Goal: Information Seeking & Learning: Learn about a topic

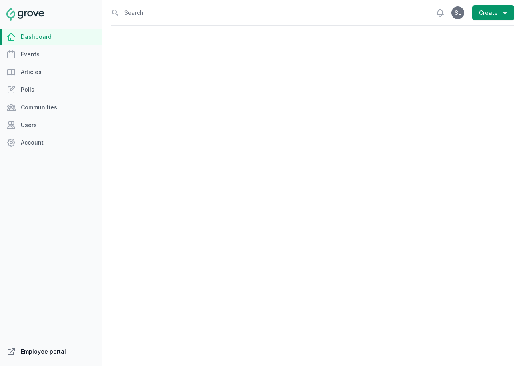
click at [48, 347] on link "Employee portal" at bounding box center [51, 351] width 102 height 16
click at [25, 50] on link "Events" at bounding box center [51, 54] width 102 height 16
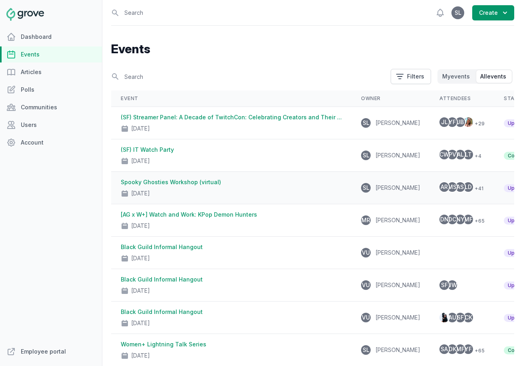
click at [227, 194] on div "Oct 3, 2025" at bounding box center [231, 191] width 221 height 11
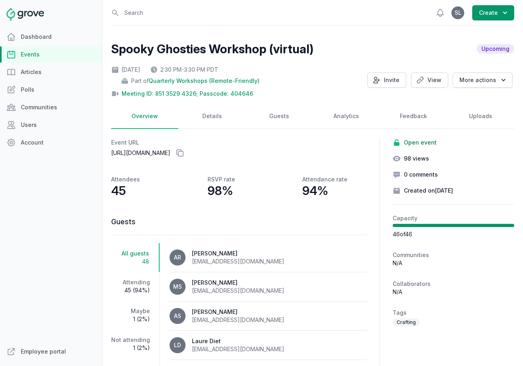
scroll to position [76, 0]
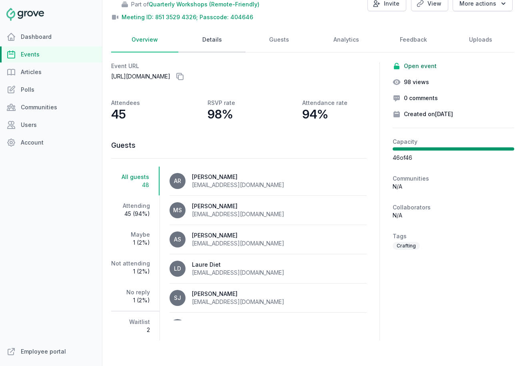
click at [223, 45] on link "Details" at bounding box center [211, 40] width 67 height 25
select select "84"
select select "virtual"
select select "false"
select select "2:30 PM"
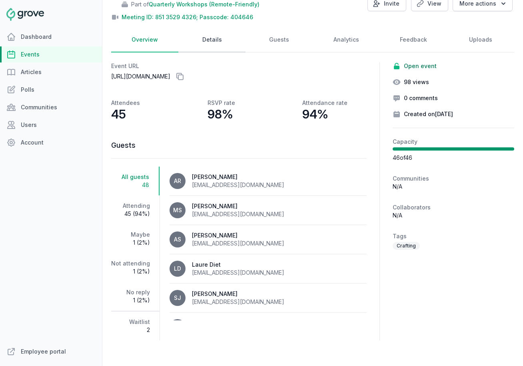
select select "3:30 PM"
select select "89"
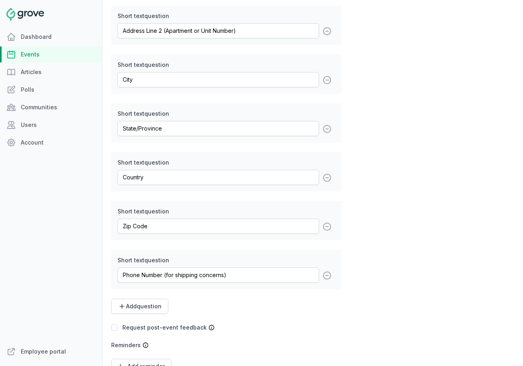
scroll to position [1352, 0]
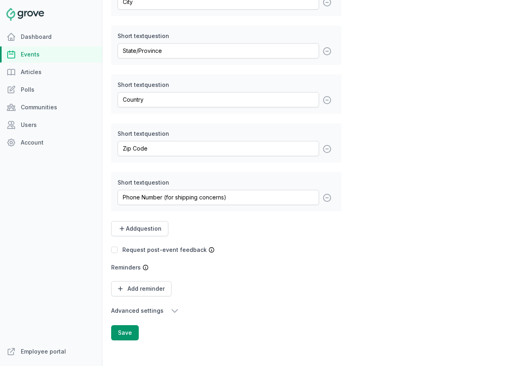
click at [174, 310] on icon "button" at bounding box center [175, 311] width 10 height 10
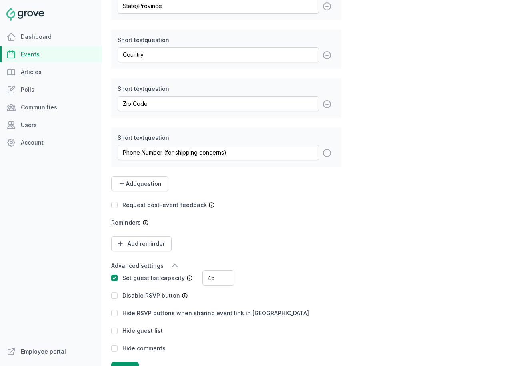
scroll to position [1412, 0]
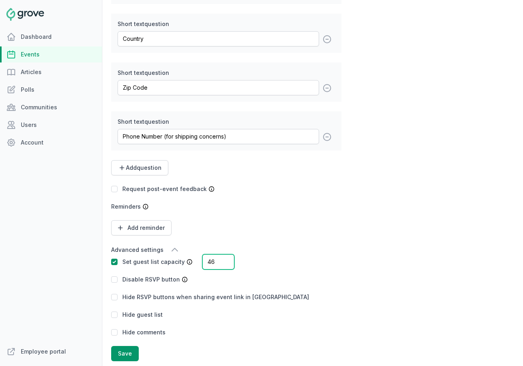
drag, startPoint x: 211, startPoint y: 260, endPoint x: 202, endPoint y: 260, distance: 9.2
click at [202, 260] on input "46" at bounding box center [218, 261] width 32 height 15
type input "50"
click at [130, 353] on button "Save" at bounding box center [125, 353] width 28 height 15
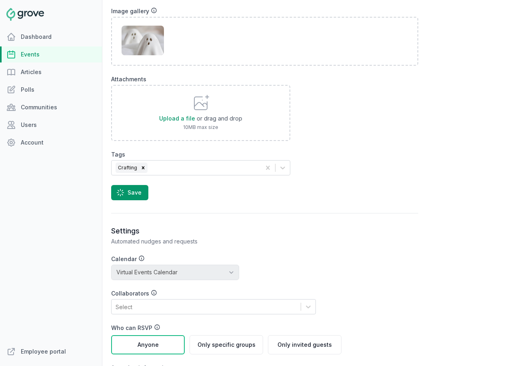
scroll to position [701, 0]
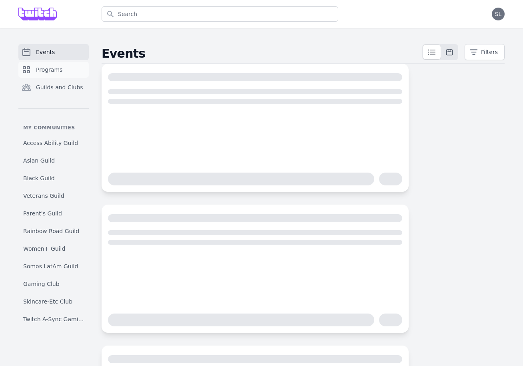
click at [47, 65] on link "Programs" at bounding box center [53, 70] width 70 height 16
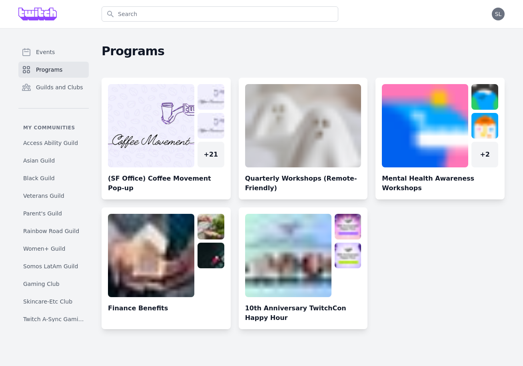
click at [285, 128] on link at bounding box center [303, 141] width 129 height 115
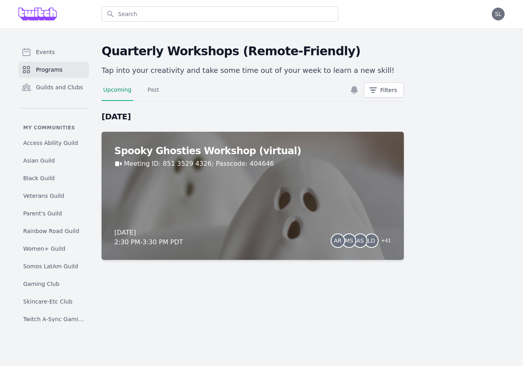
click at [74, 70] on link "Programs" at bounding box center [53, 70] width 70 height 16
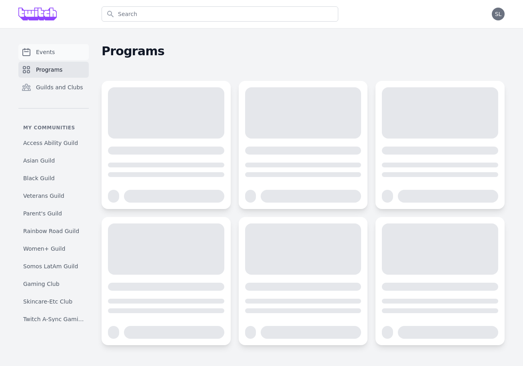
click at [65, 54] on link "Events" at bounding box center [53, 52] width 70 height 16
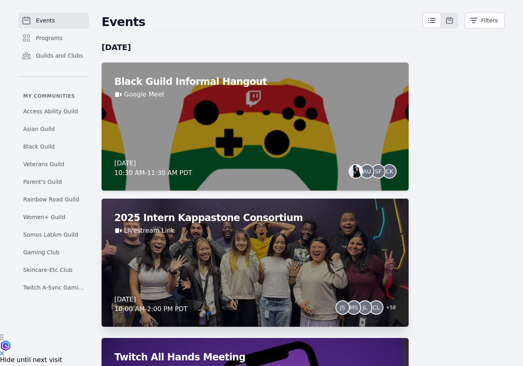
scroll to position [32, 0]
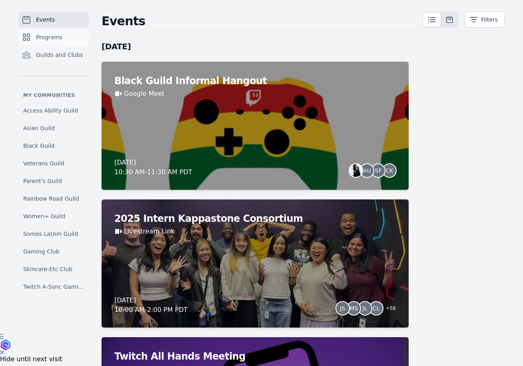
click at [47, 39] on span "Programs" at bounding box center [49, 37] width 26 height 8
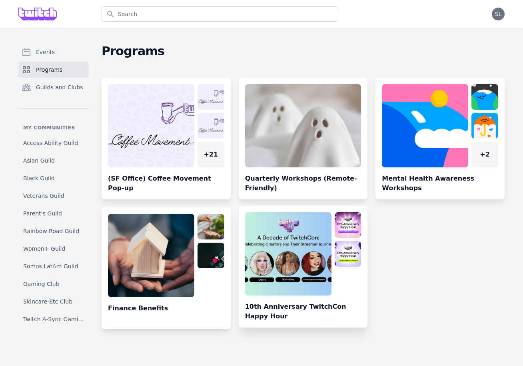
click at [294, 234] on link at bounding box center [303, 269] width 129 height 115
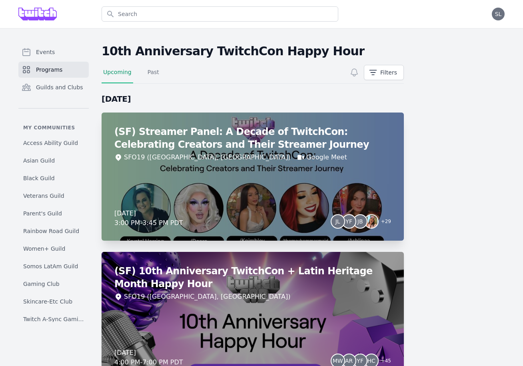
click at [315, 188] on div "(SF) Streamer Panel: A Decade of TwitchCon: Celebrating Creators and Their Stre…" at bounding box center [253, 176] width 303 height 128
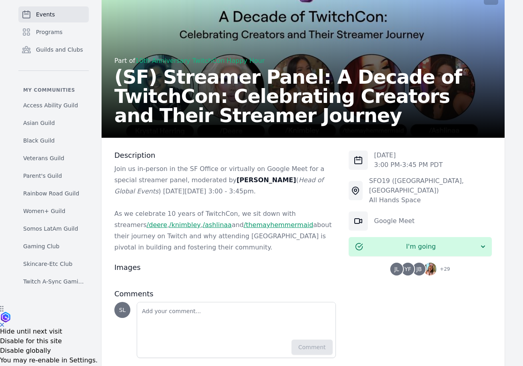
scroll to position [63, 0]
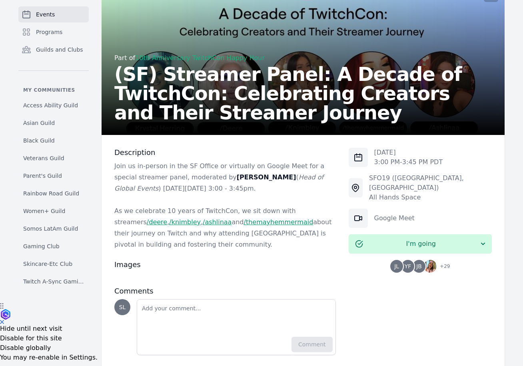
click at [426, 260] on img at bounding box center [430, 266] width 13 height 13
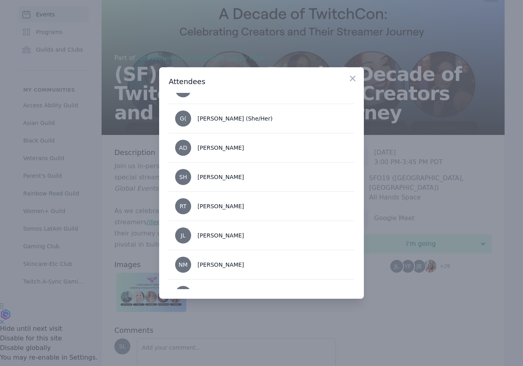
scroll to position [550, 0]
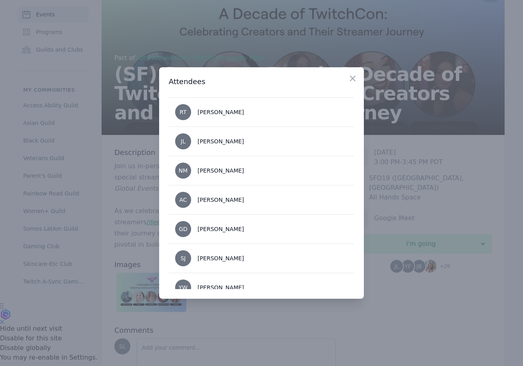
click at [398, 202] on div at bounding box center [261, 183] width 523 height 366
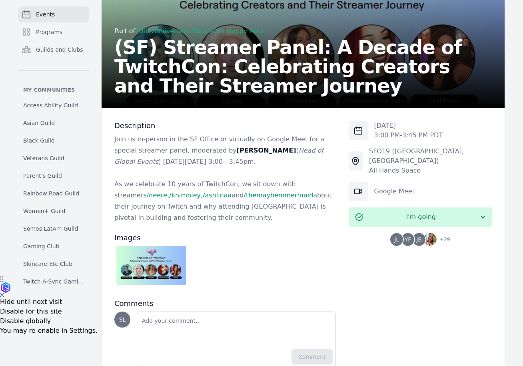
scroll to position [87, 0]
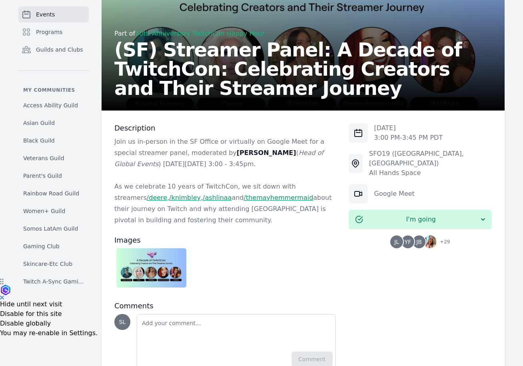
click at [171, 273] on img at bounding box center [151, 267] width 70 height 39
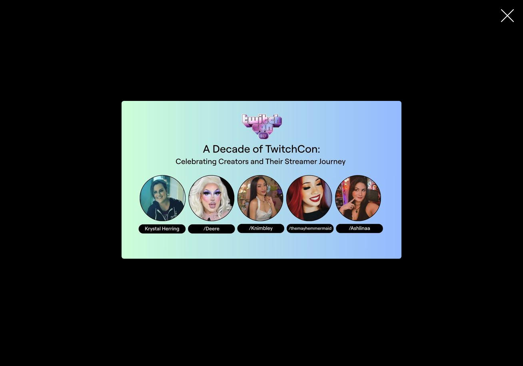
click at [397, 295] on div "button" at bounding box center [262, 179] width 384 height 257
click at [510, 20] on icon "button" at bounding box center [507, 15] width 13 height 13
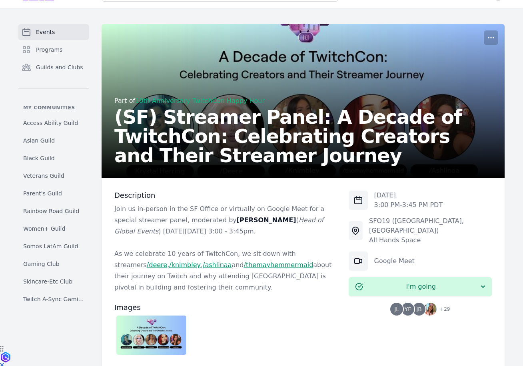
scroll to position [0, 0]
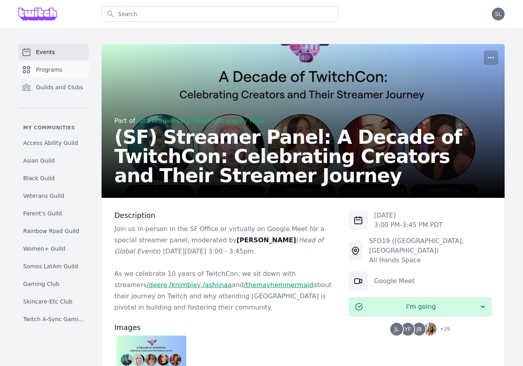
click at [75, 71] on link "Programs" at bounding box center [53, 70] width 70 height 16
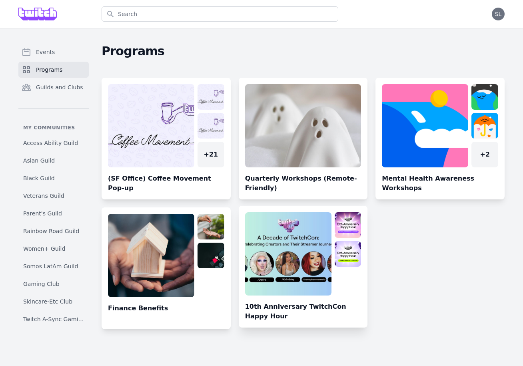
click at [292, 249] on link at bounding box center [303, 269] width 129 height 115
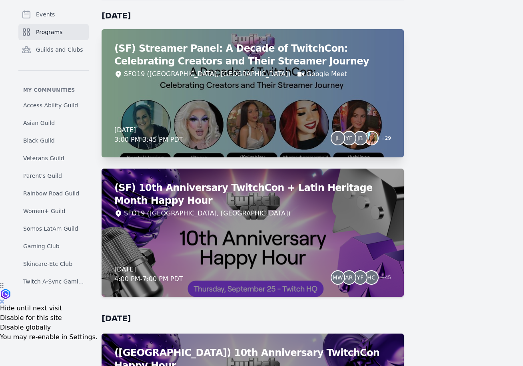
scroll to position [97, 0]
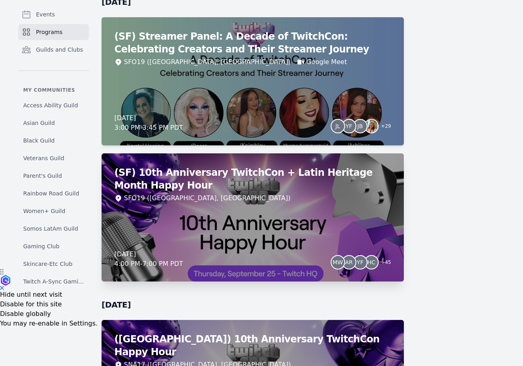
click at [279, 227] on div "(SF) 10th Anniversary TwitchCon + Latin Heritage Month Happy Hour SFO19 (San Fr…" at bounding box center [253, 217] width 303 height 128
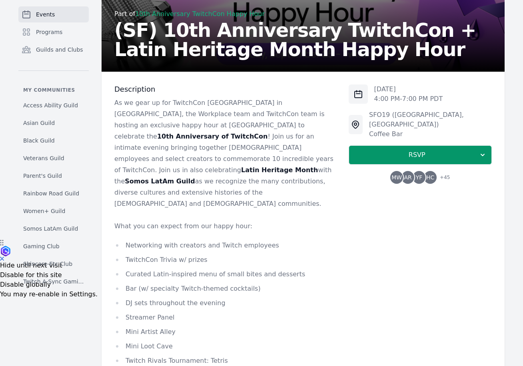
scroll to position [125, 0]
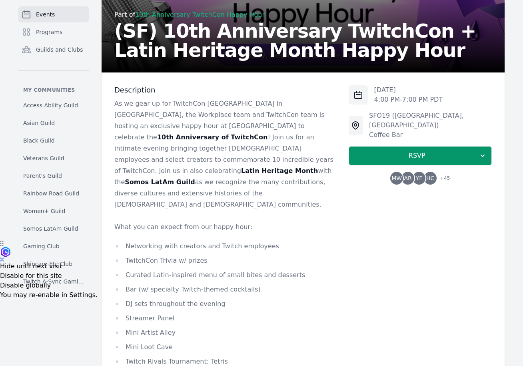
click at [417, 175] on span "YF" at bounding box center [419, 178] width 7 height 6
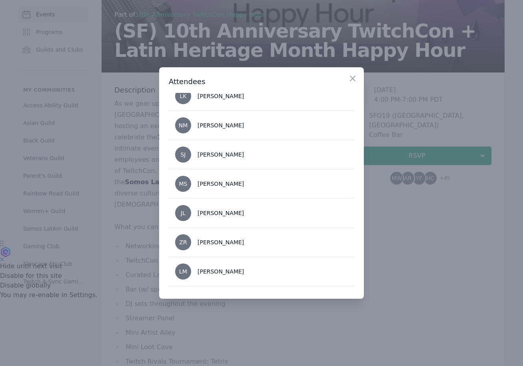
scroll to position [736, 0]
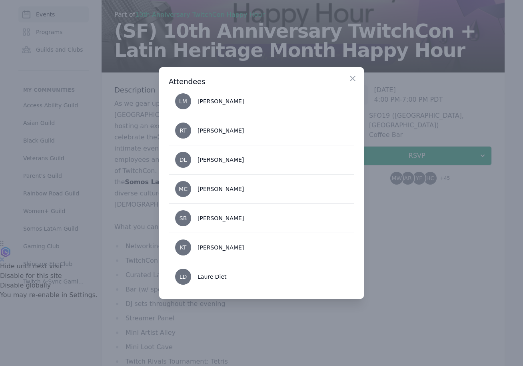
click at [411, 248] on div at bounding box center [261, 183] width 523 height 366
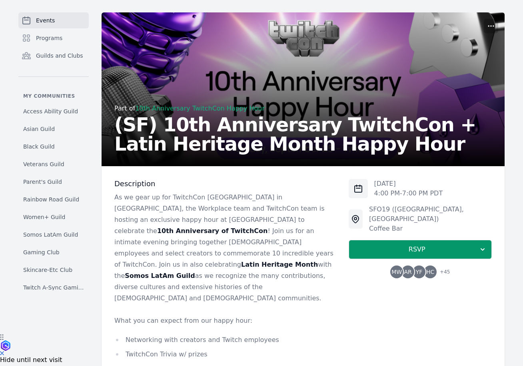
scroll to position [0, 0]
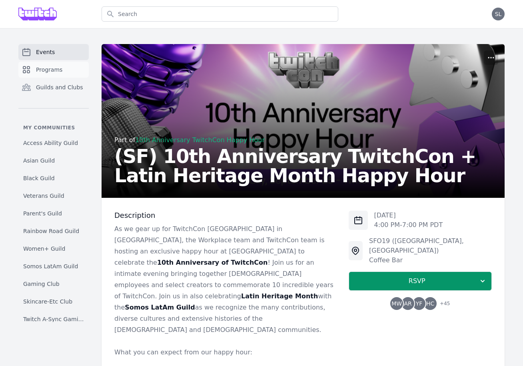
click at [58, 67] on span "Programs" at bounding box center [49, 70] width 26 height 8
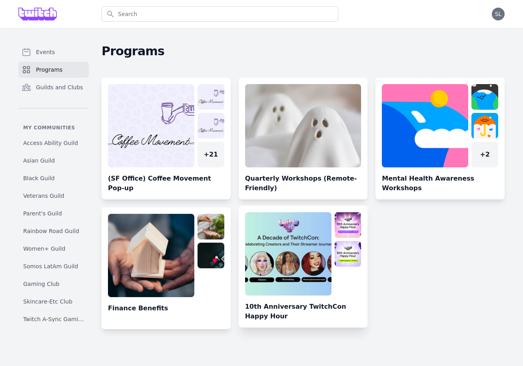
click at [314, 272] on link at bounding box center [303, 269] width 129 height 115
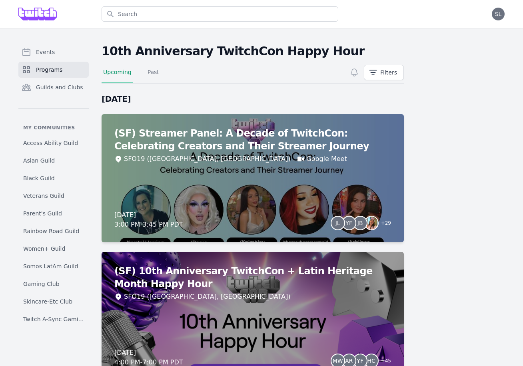
scroll to position [211, 0]
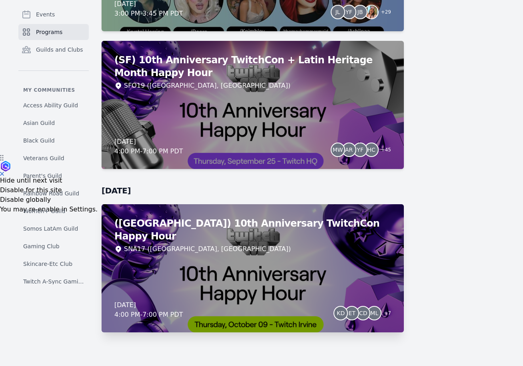
click at [317, 282] on div "(Irvine) 10th Anniversary TwitchCon Happy Hour SNA17 (Irvine, CA) Thursday, Oct…" at bounding box center [253, 268] width 303 height 128
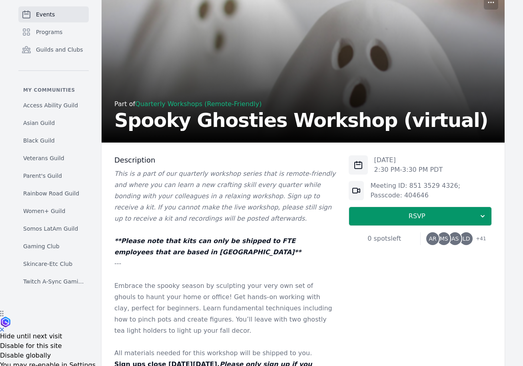
scroll to position [60, 0]
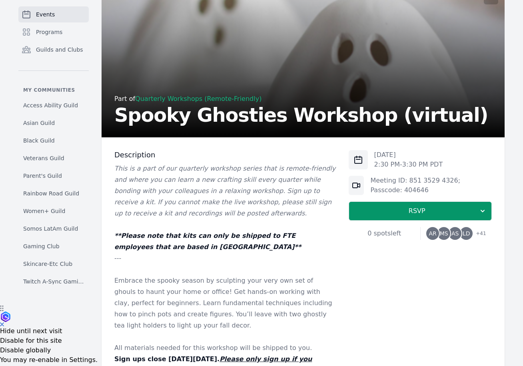
click at [444, 228] on span "MS" at bounding box center [444, 233] width 13 height 13
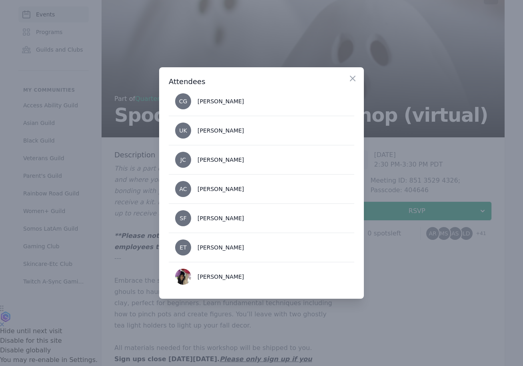
scroll to position [1118, 0]
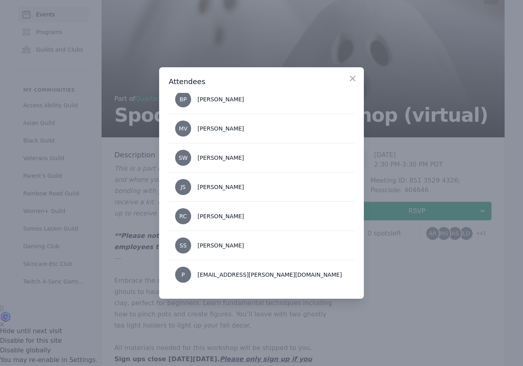
click at [431, 272] on div at bounding box center [261, 183] width 523 height 366
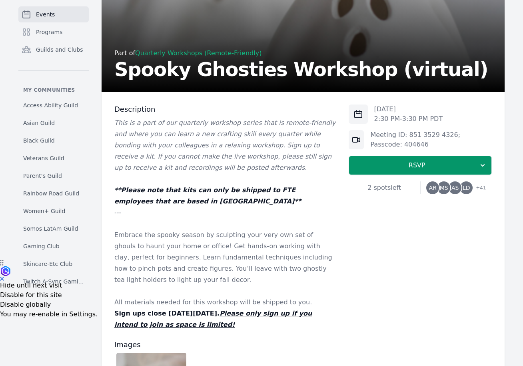
scroll to position [164, 0]
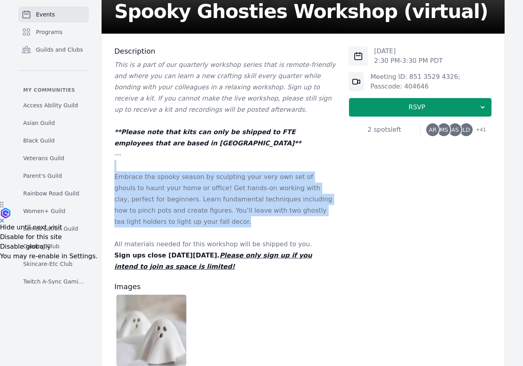
drag, startPoint x: 230, startPoint y: 159, endPoint x: 230, endPoint y: 217, distance: 57.6
click at [230, 217] on div "This is a part of our quarterly workshop series that is remote-friendly and whe…" at bounding box center [225, 165] width 222 height 213
click at [229, 217] on p "Embrace the spooky season by sculpting your very own set of ghouls to haunt you…" at bounding box center [225, 199] width 222 height 56
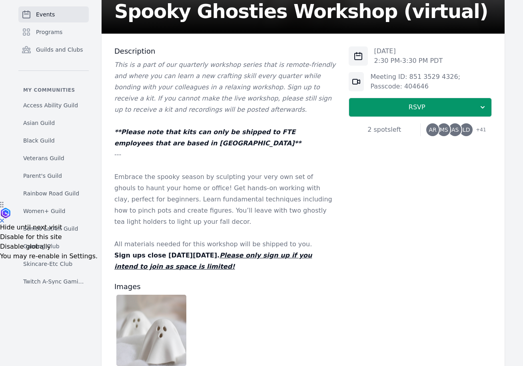
click at [439, 129] on span "AR" at bounding box center [433, 129] width 13 height 13
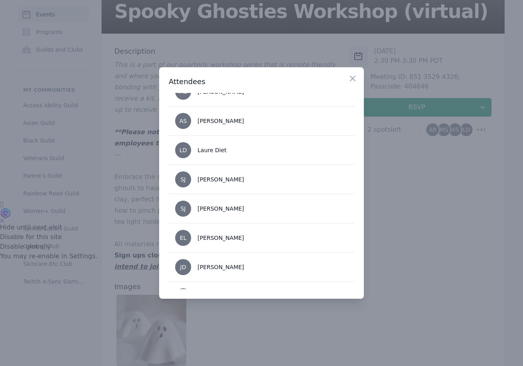
scroll to position [55, 0]
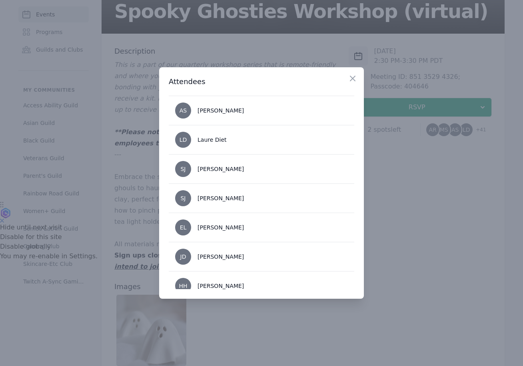
click at [419, 223] on div at bounding box center [261, 183] width 523 height 366
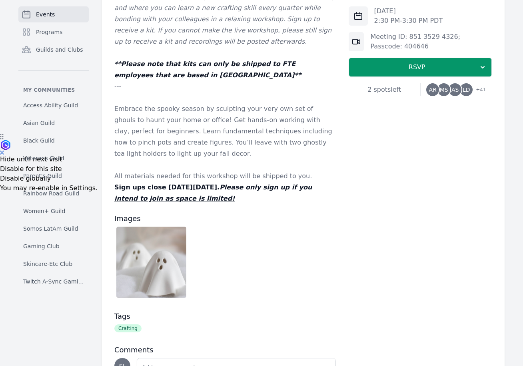
scroll to position [242, 0]
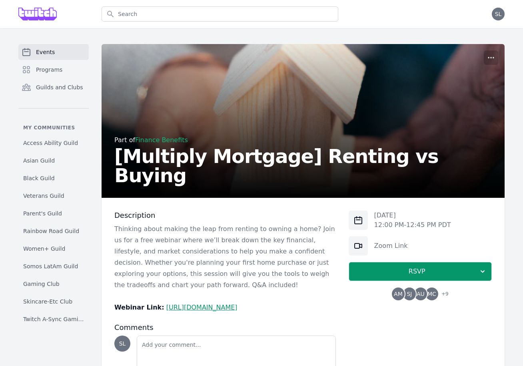
scroll to position [54, 0]
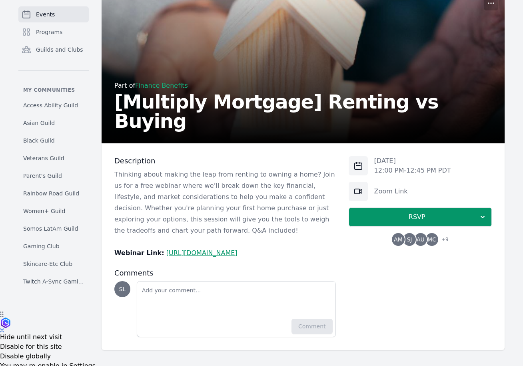
click at [403, 239] on span "AM" at bounding box center [398, 239] width 13 height 13
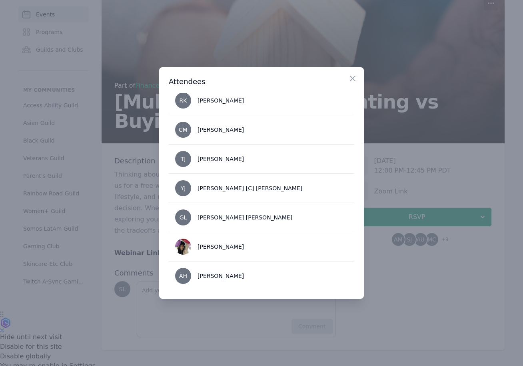
scroll to position [183, 0]
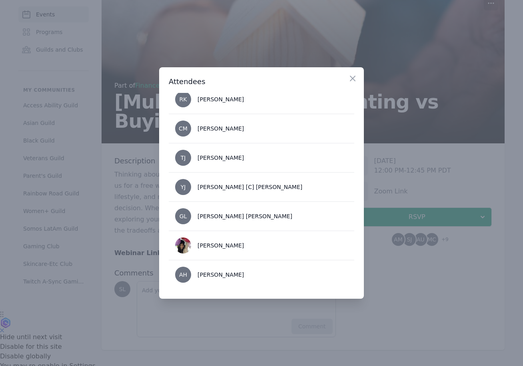
click at [449, 191] on div at bounding box center [261, 183] width 523 height 366
